Goal: Navigation & Orientation: Find specific page/section

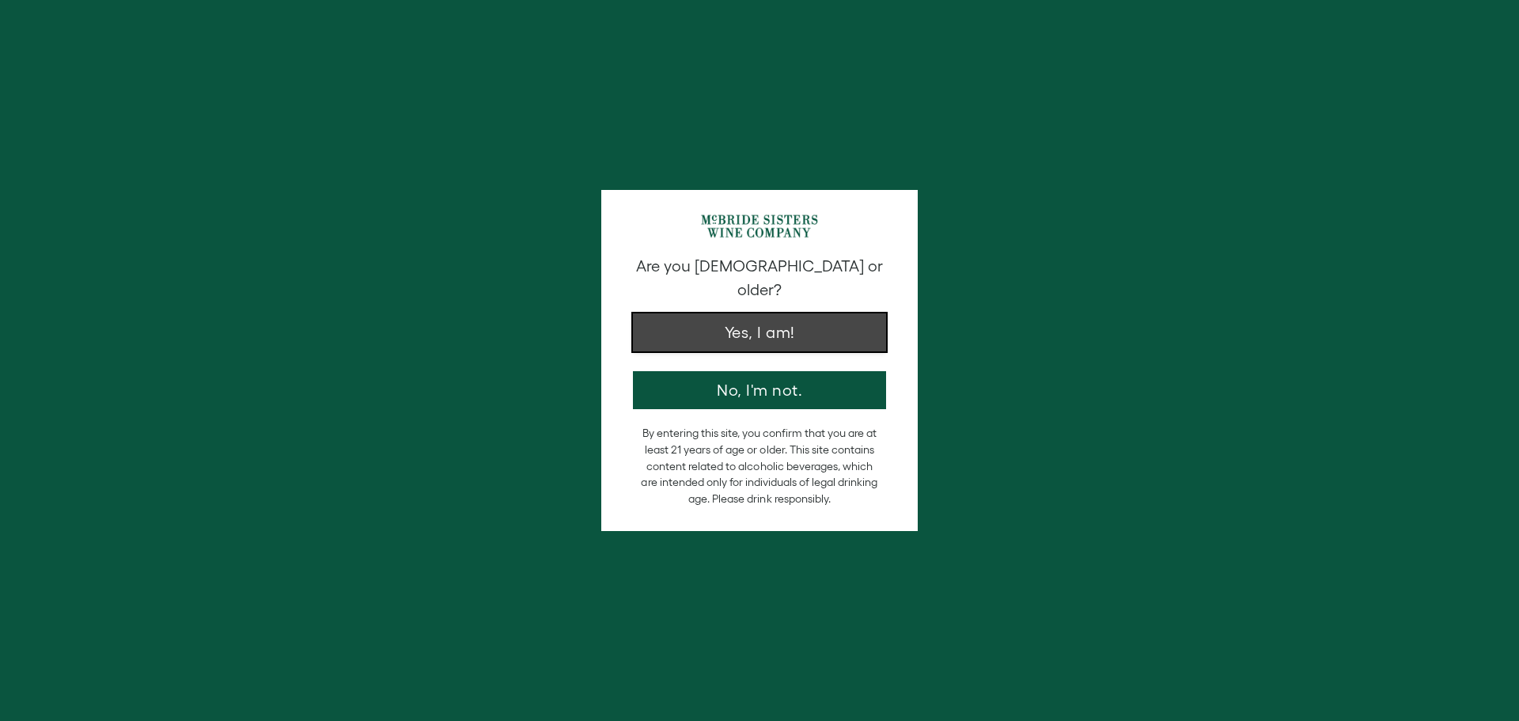
click at [729, 316] on button "Yes, I am!" at bounding box center [759, 332] width 253 height 38
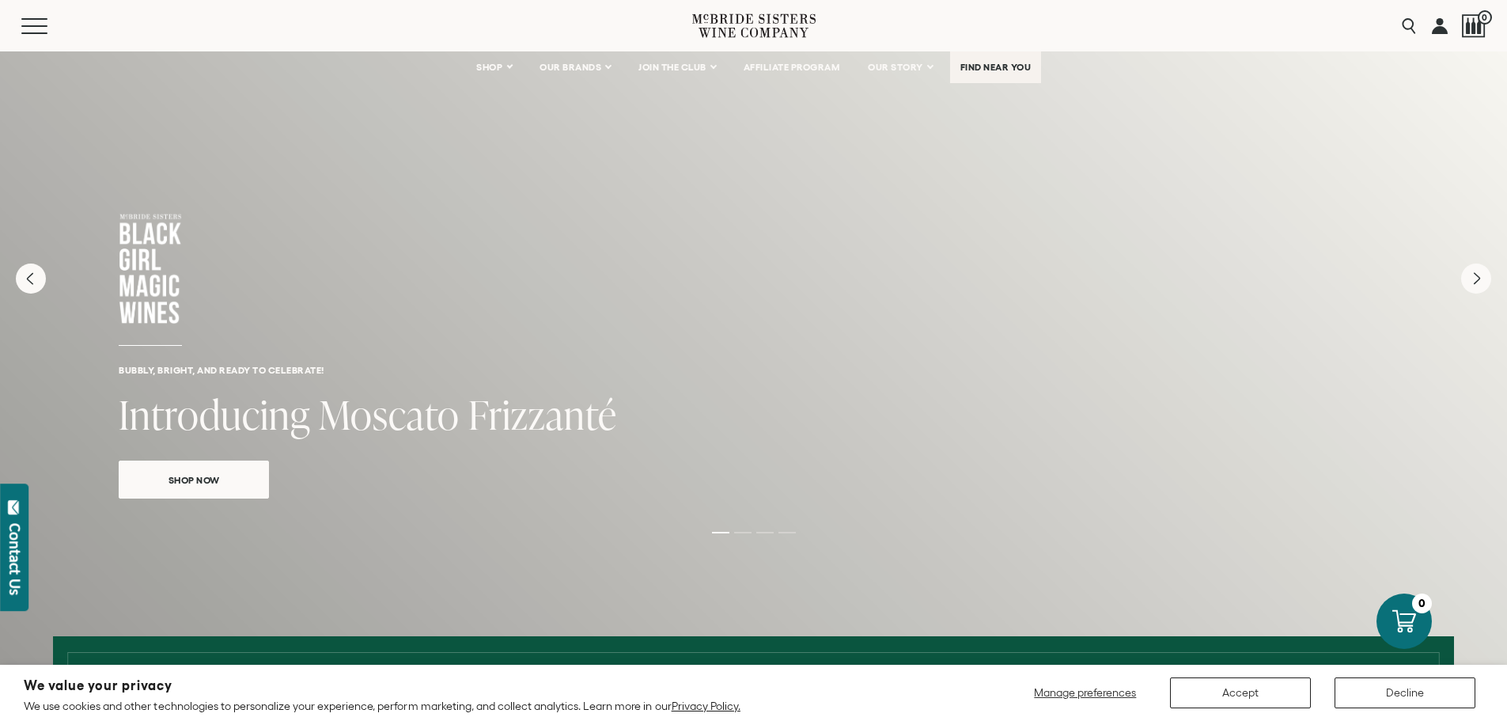
click at [1016, 66] on span "FIND NEAR YOU" at bounding box center [995, 67] width 71 height 11
